Goal: Subscribe to service/newsletter

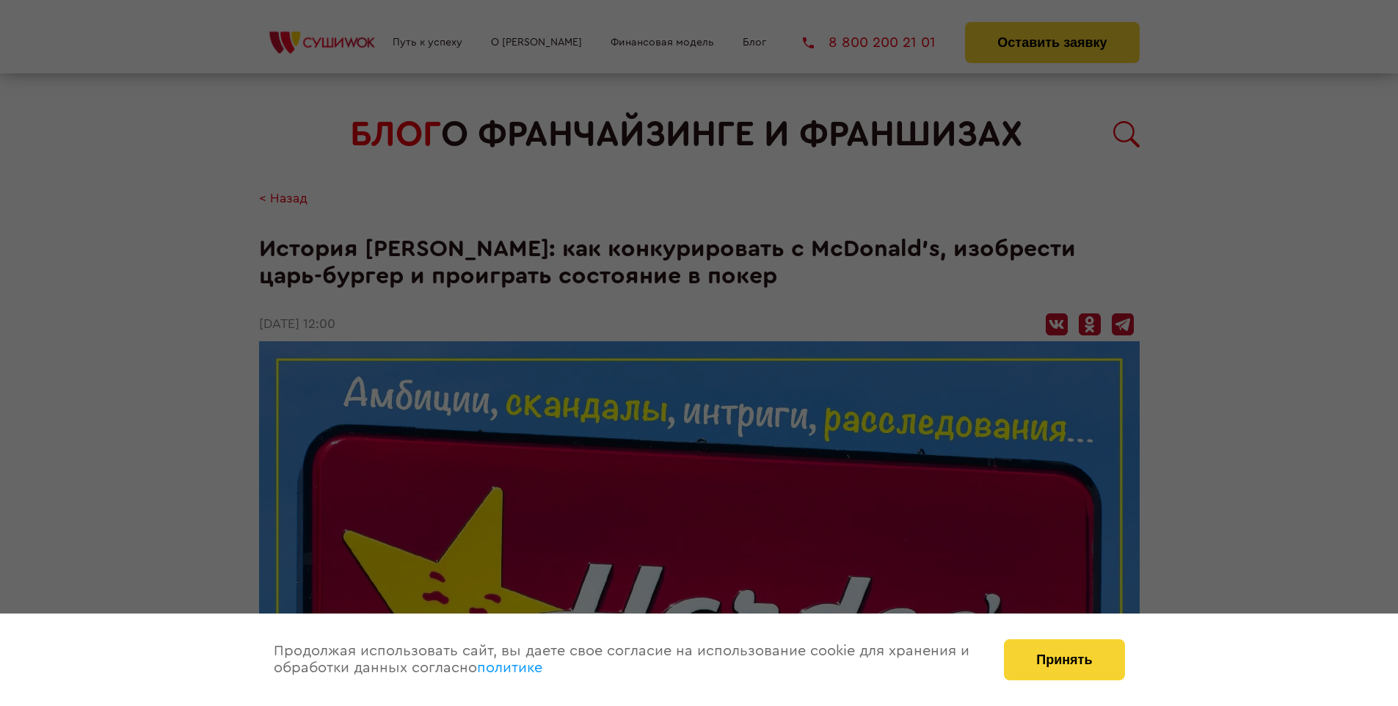
scroll to position [2342, 0]
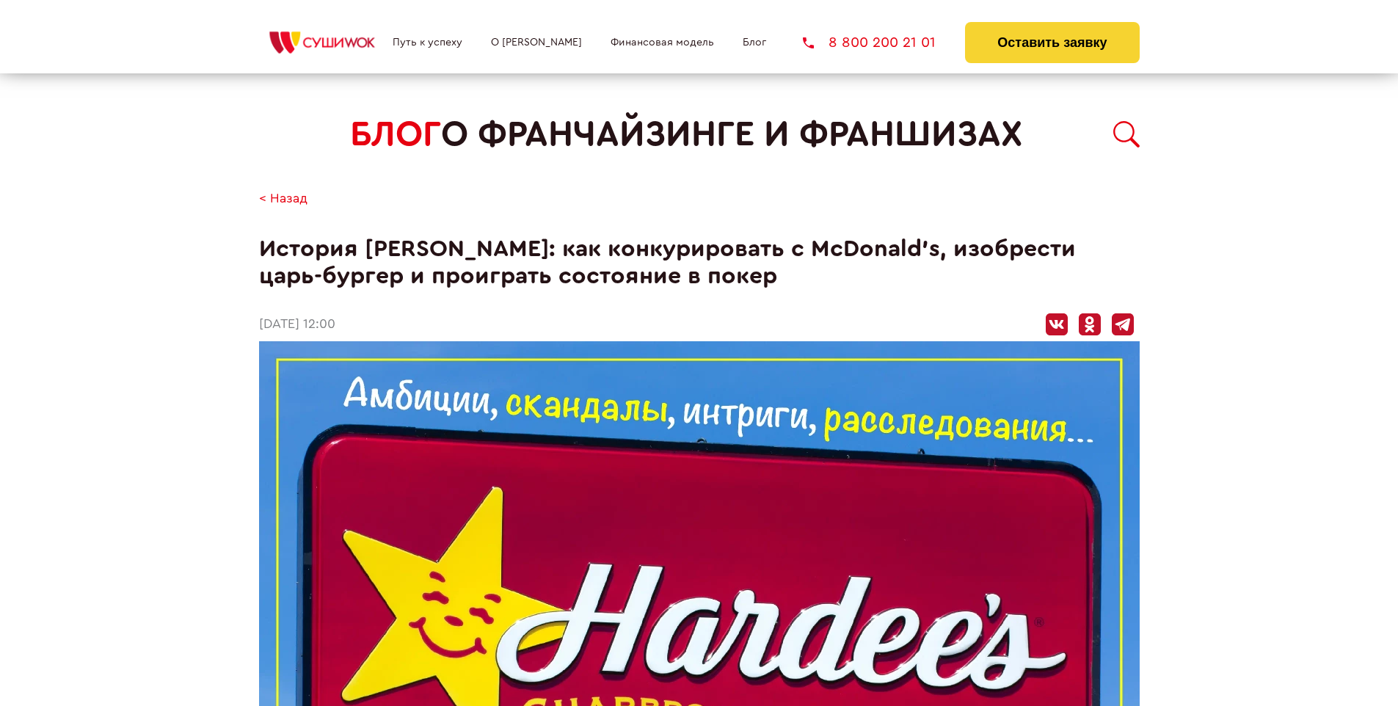
scroll to position [2342, 0]
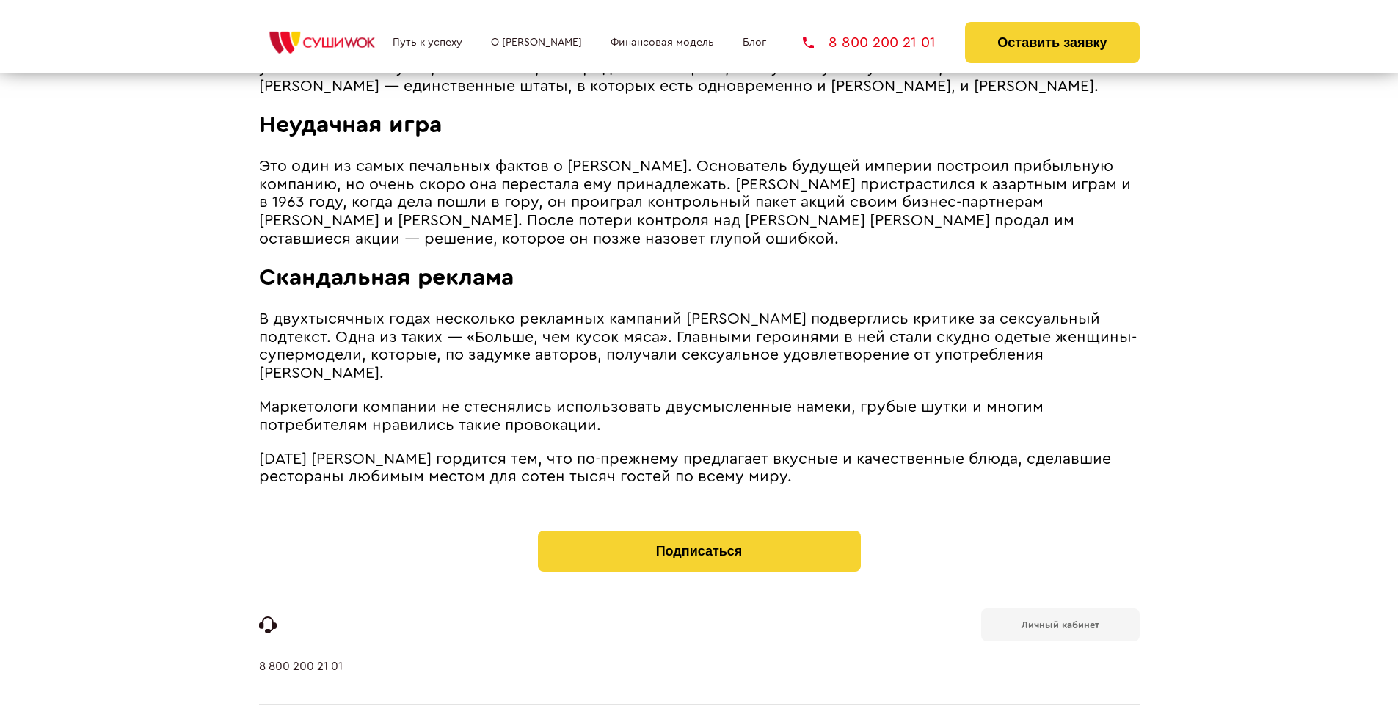
click at [1060, 620] on b "Личный кабинет" at bounding box center [1061, 625] width 78 height 10
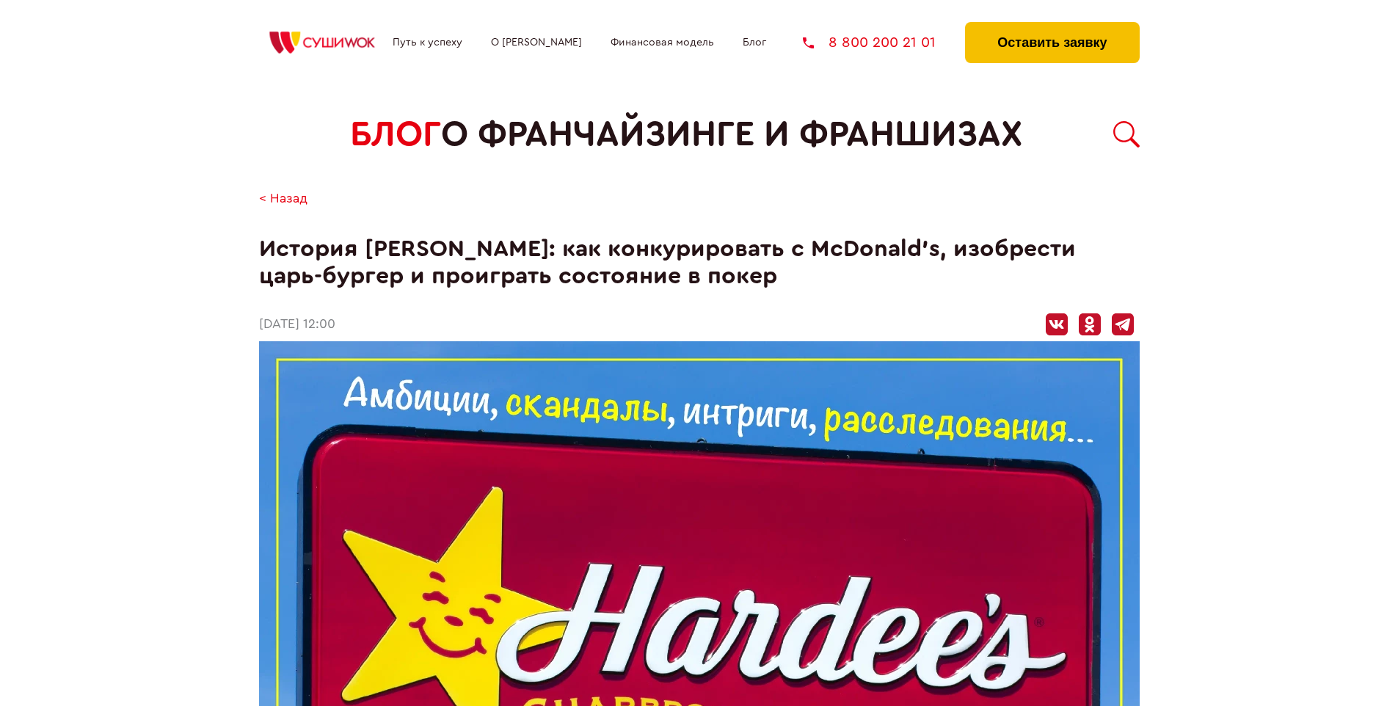
click at [1052, 26] on button "Оставить заявку" at bounding box center [1052, 42] width 174 height 41
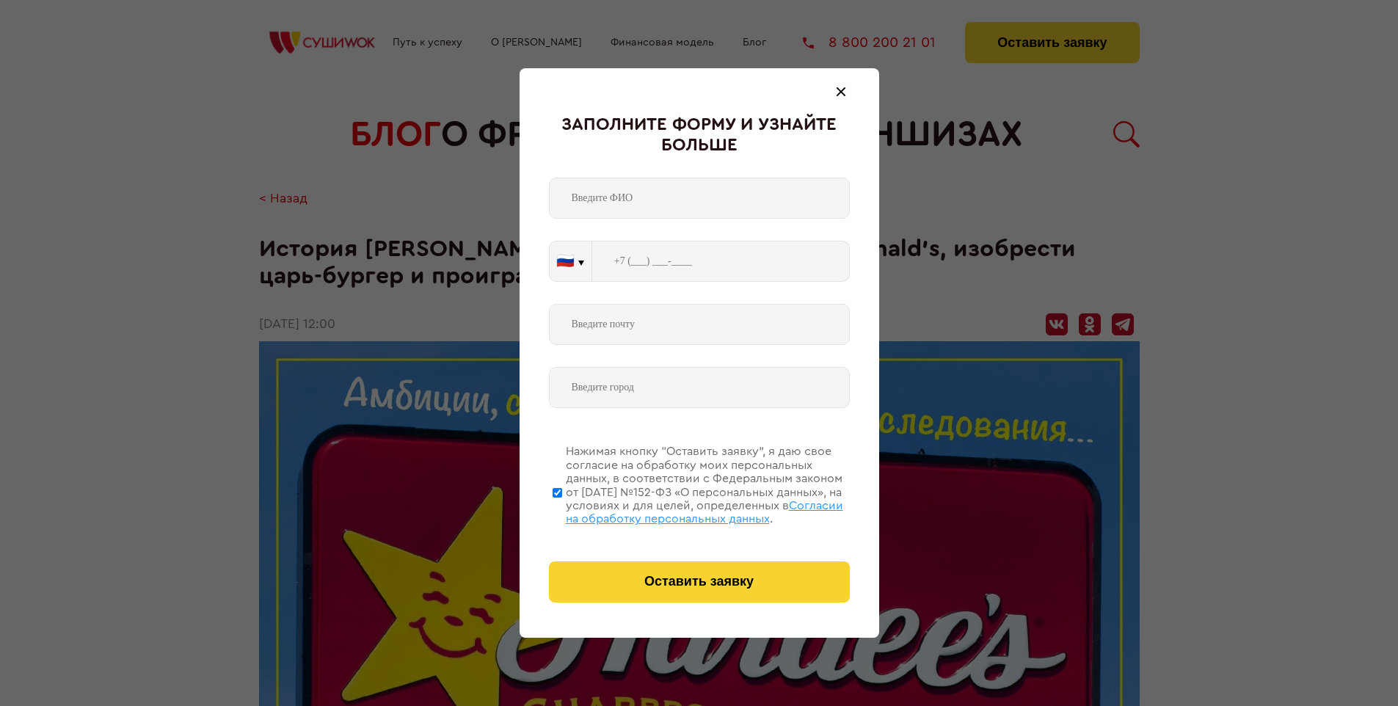
click at [681, 510] on span "Согласии на обработку персональных данных" at bounding box center [704, 512] width 277 height 25
click at [562, 510] on input "Нажимая кнопку “Оставить заявку”, я даю свое согласие на обработку моих персона…" at bounding box center [558, 492] width 10 height 117
checkbox input "false"
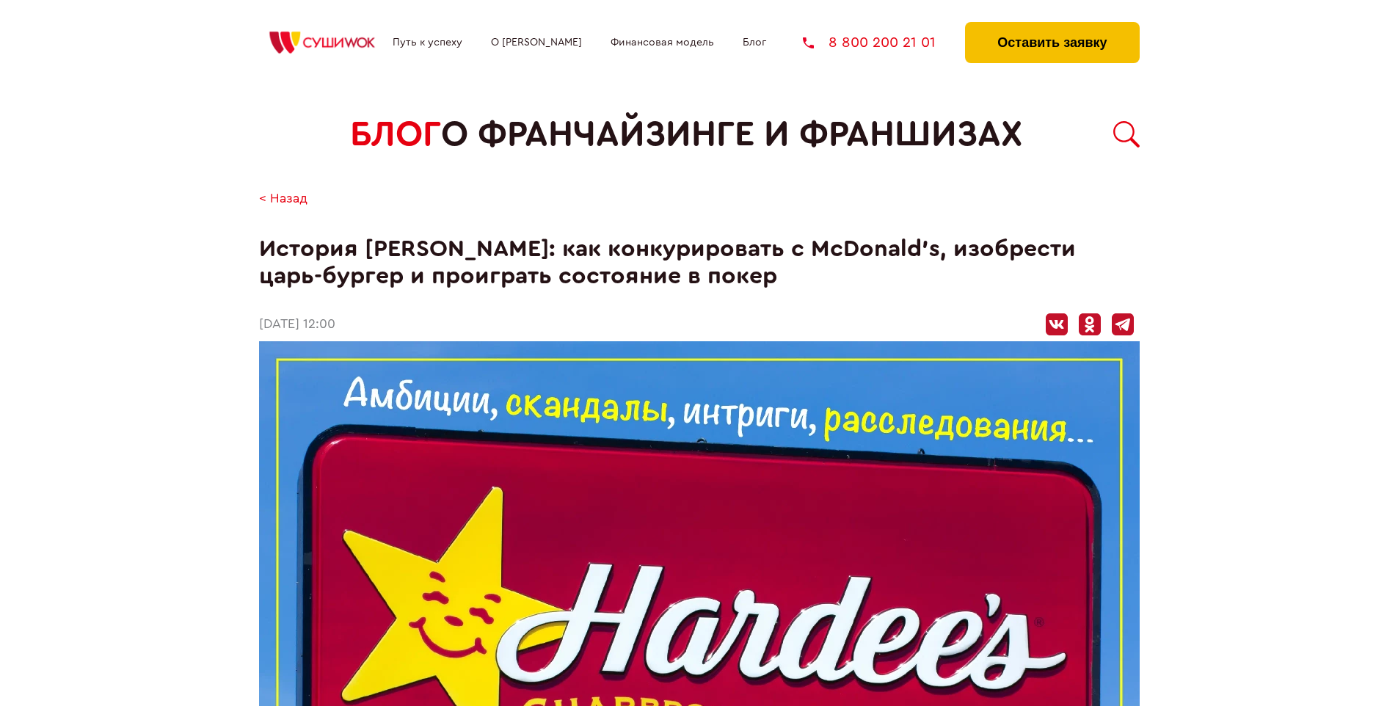
click at [1052, 26] on button "Оставить заявку" at bounding box center [1052, 42] width 174 height 41
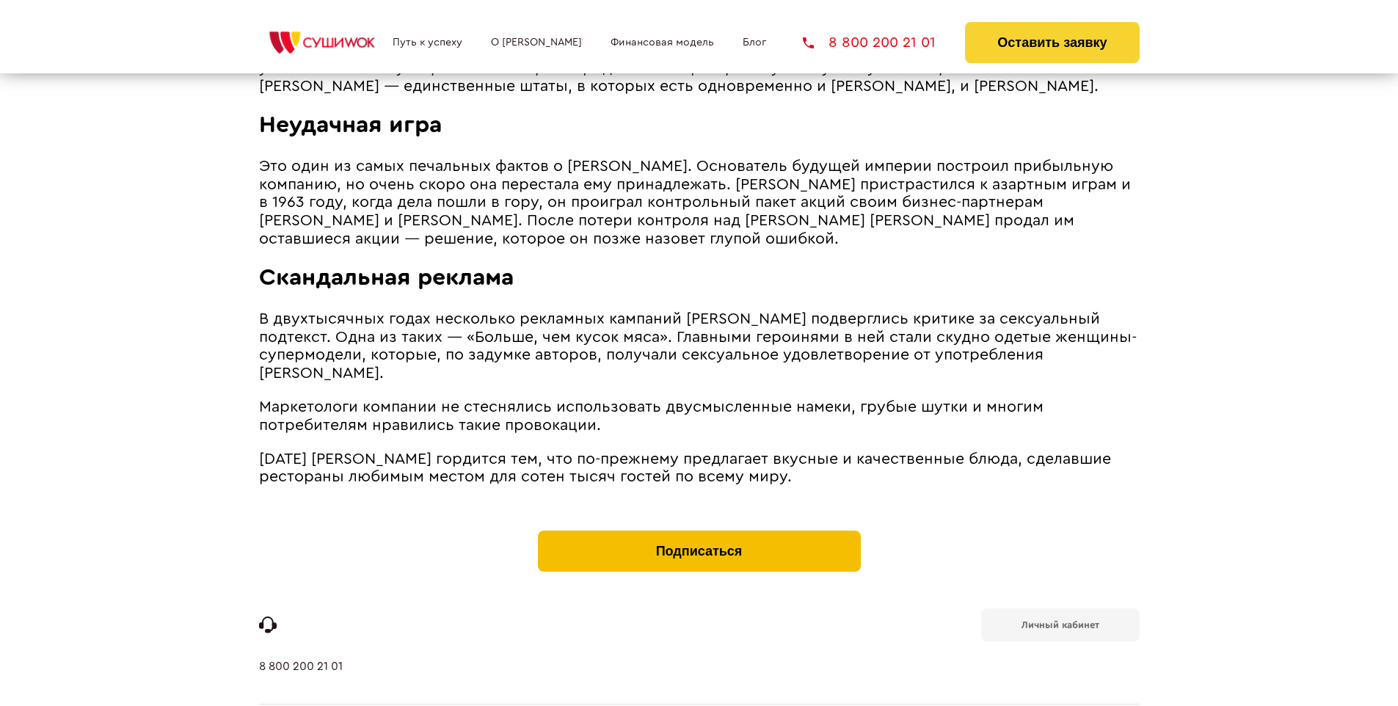
click at [699, 531] on button "Подписаться" at bounding box center [699, 551] width 323 height 41
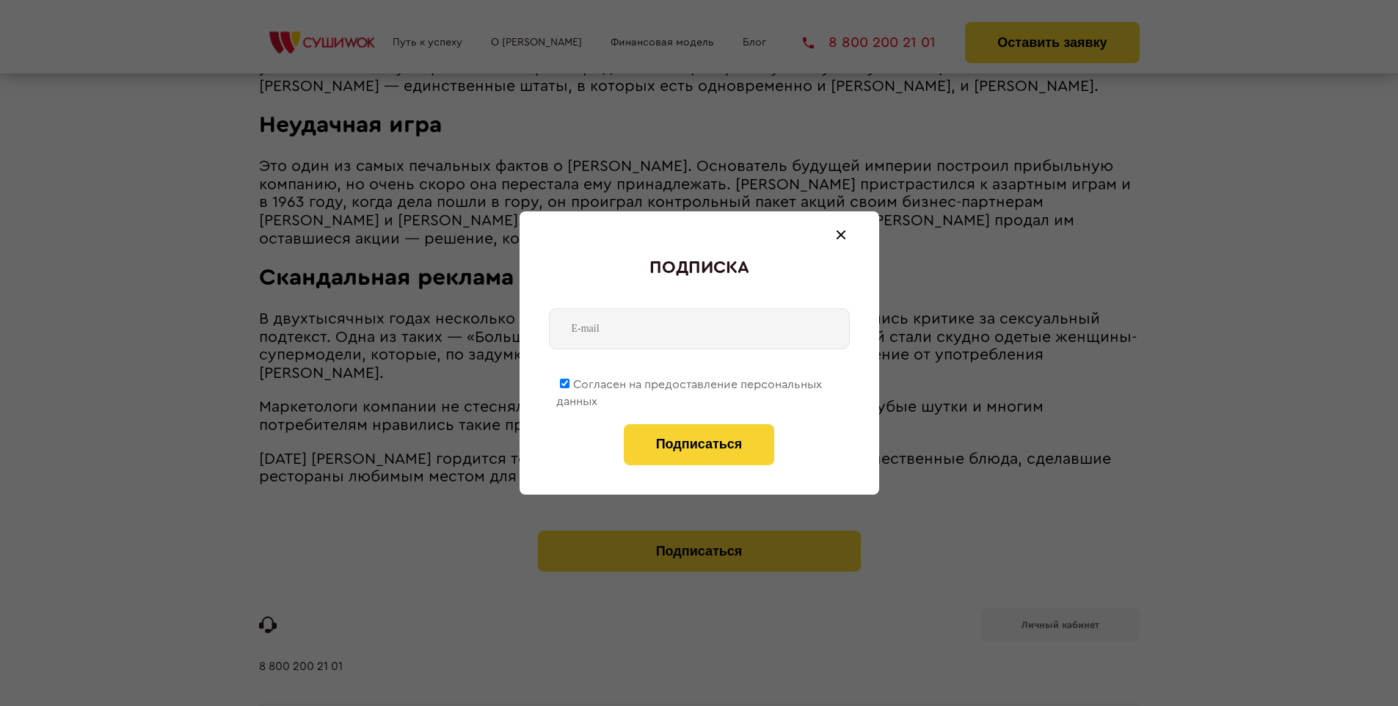
click at [690, 382] on span "Согласен на предоставление персональных данных" at bounding box center [689, 393] width 266 height 29
click at [570, 382] on input "Согласен на предоставление персональных данных" at bounding box center [565, 384] width 10 height 10
checkbox input "false"
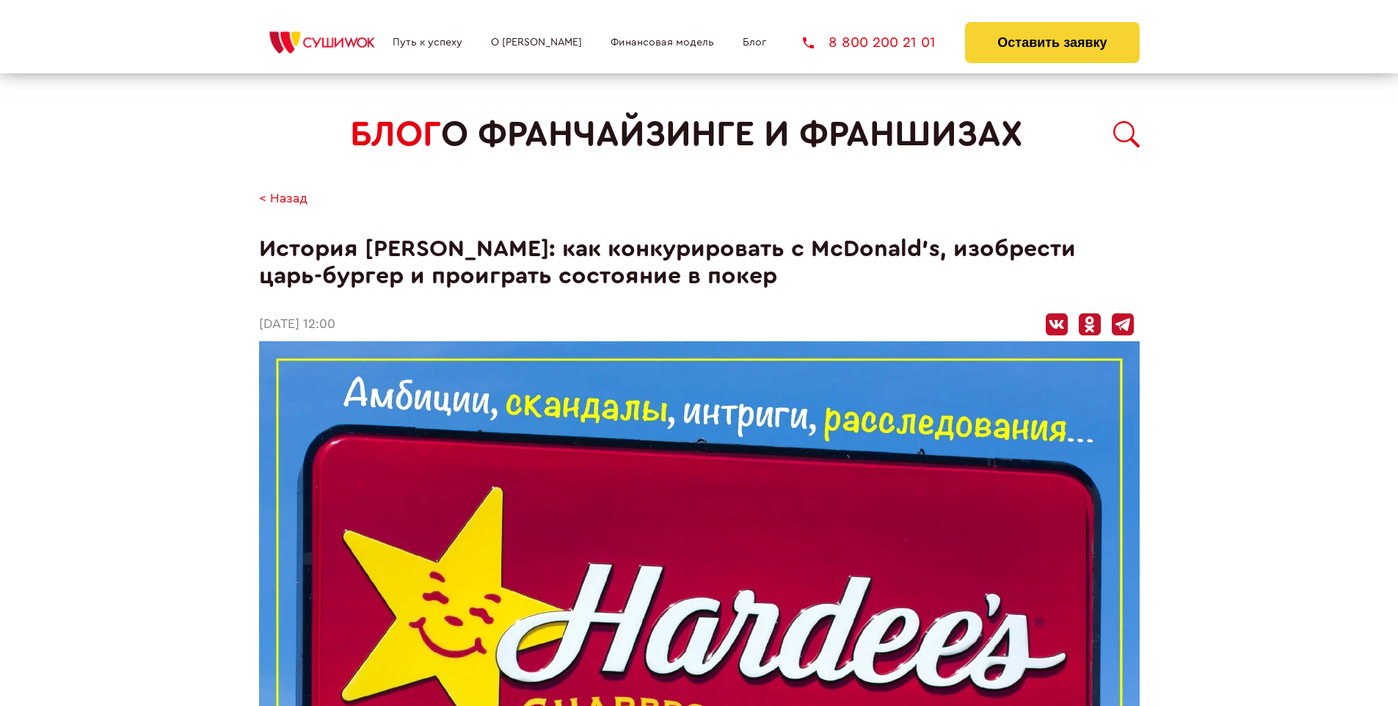
scroll to position [2342, 0]
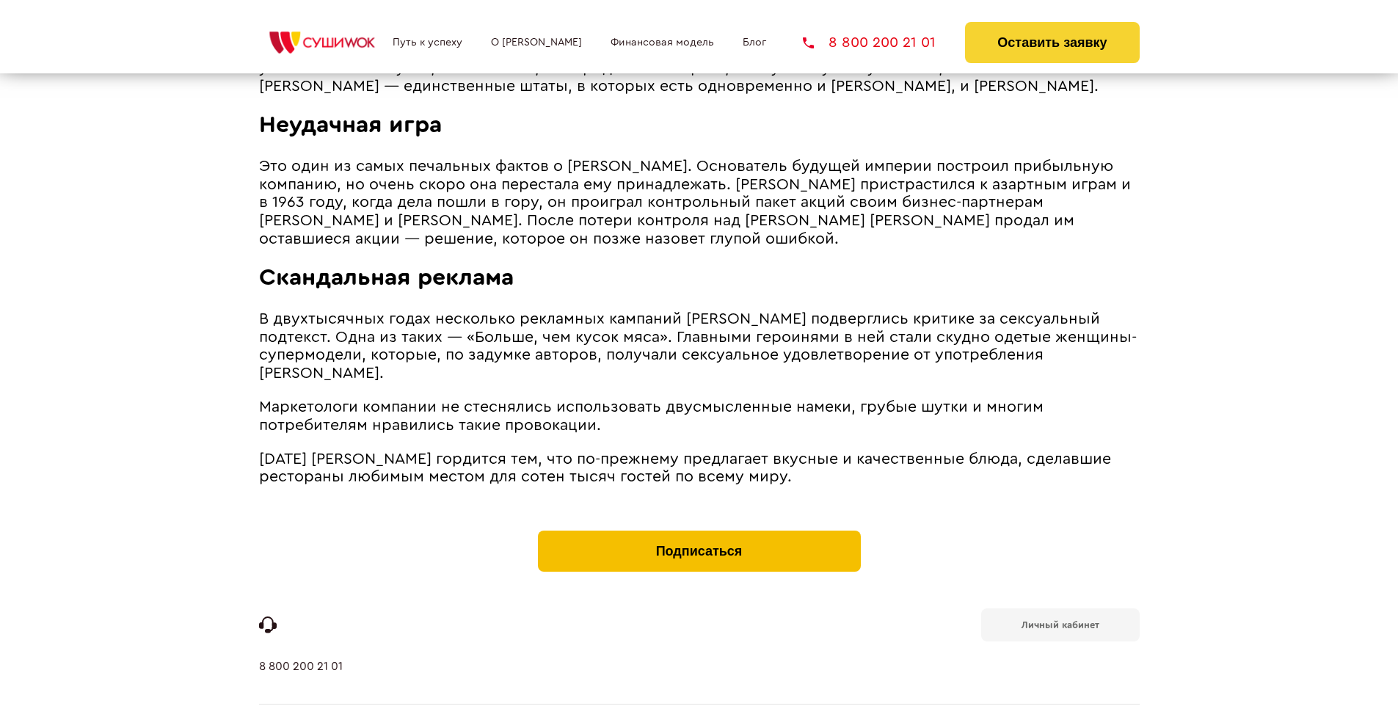
click at [699, 531] on button "Подписаться" at bounding box center [699, 551] width 323 height 41
